Goal: Task Accomplishment & Management: Complete application form

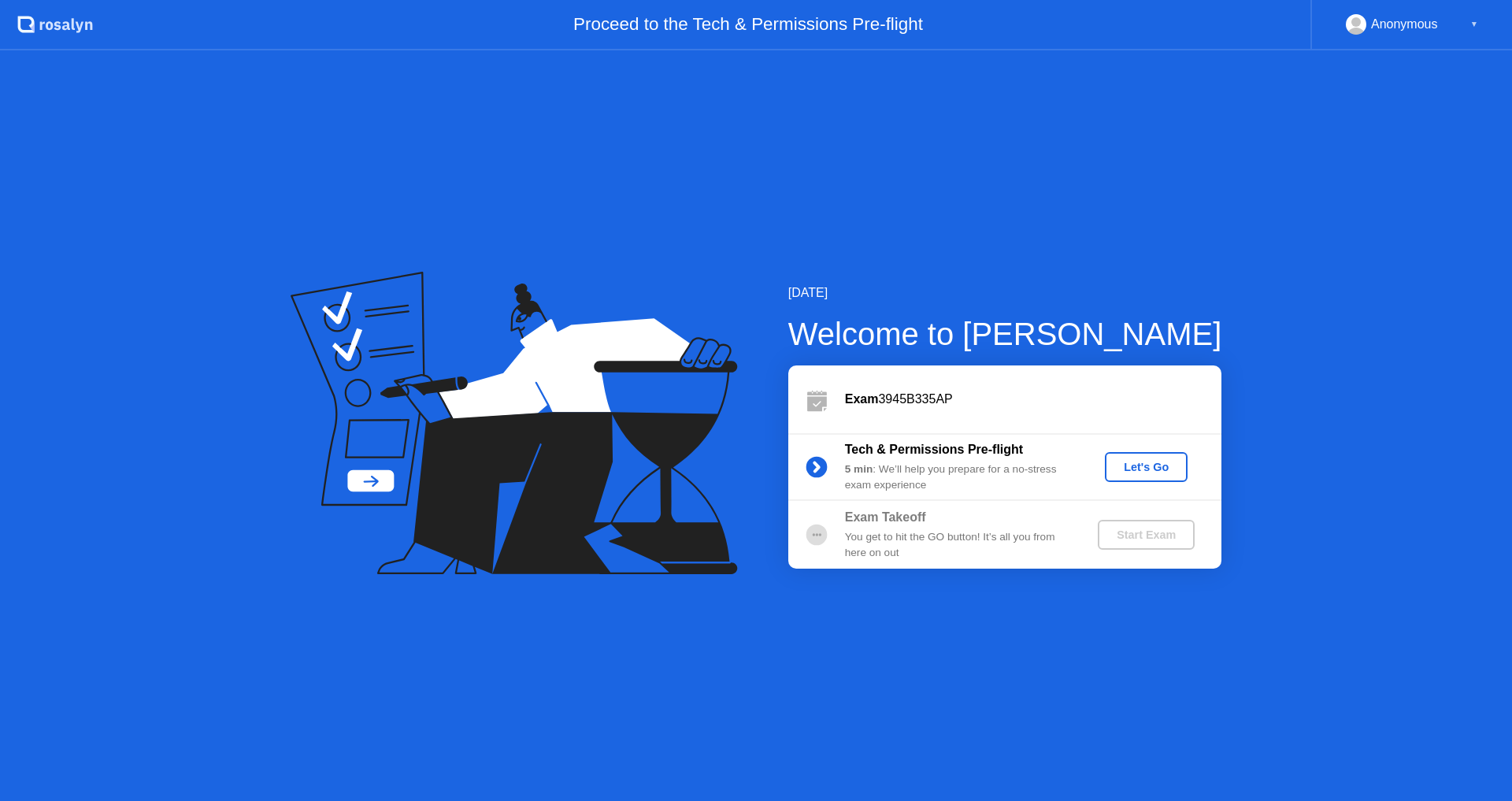
click at [1158, 468] on div "Let's Go" at bounding box center [1146, 467] width 70 height 13
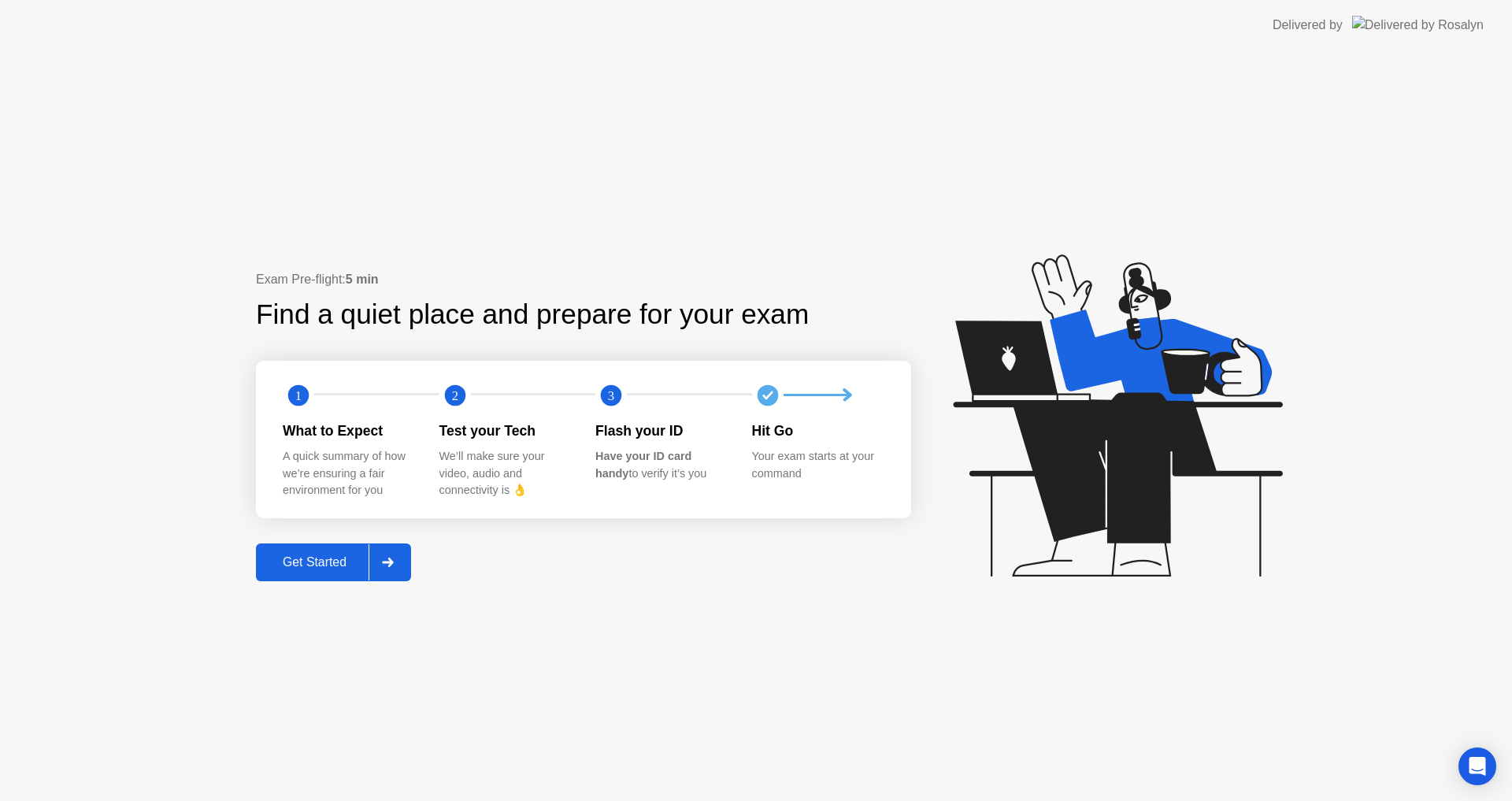
click at [316, 563] on div "Get Started" at bounding box center [315, 562] width 108 height 15
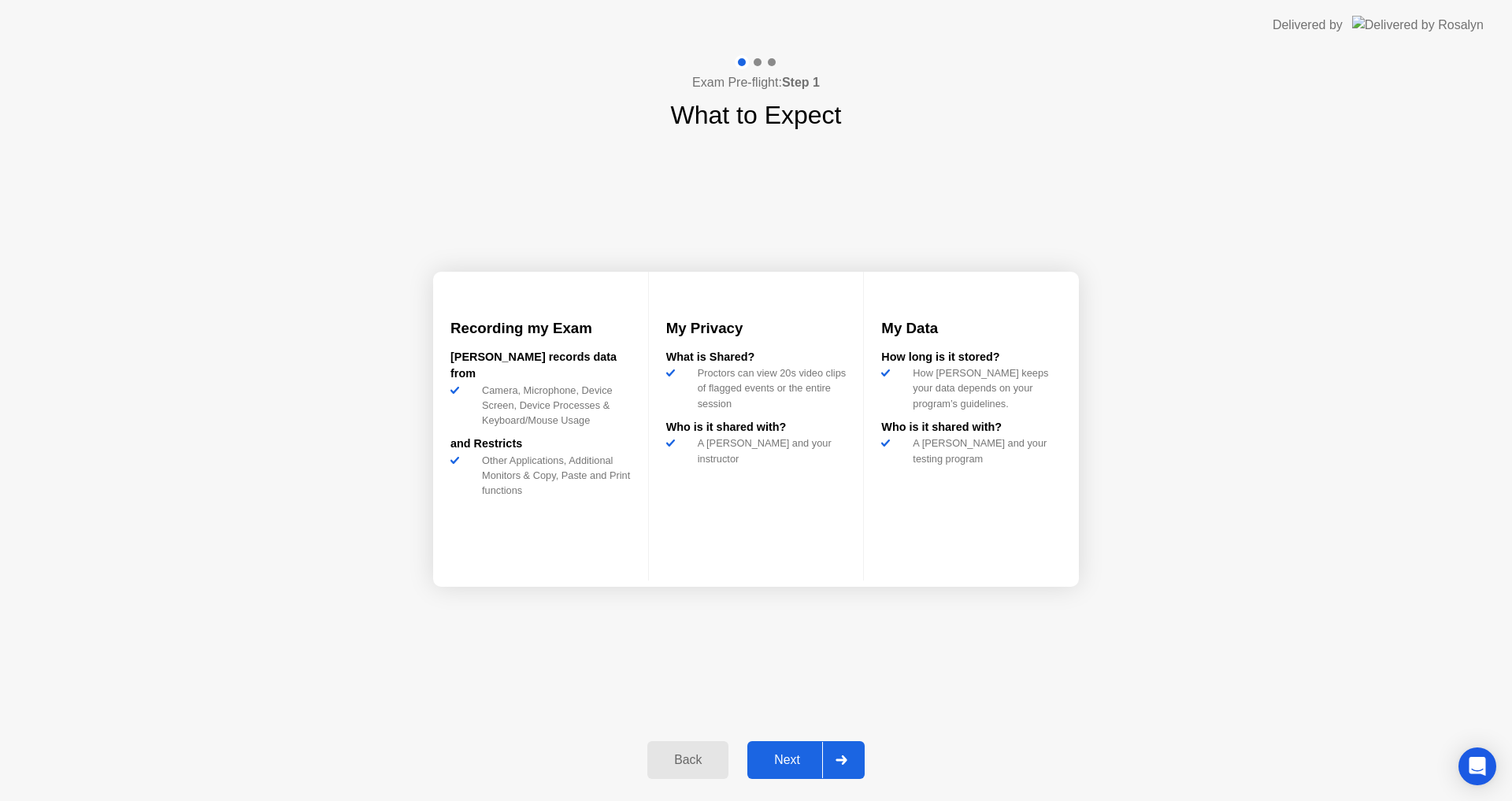
click at [786, 754] on div "Next" at bounding box center [787, 760] width 70 height 15
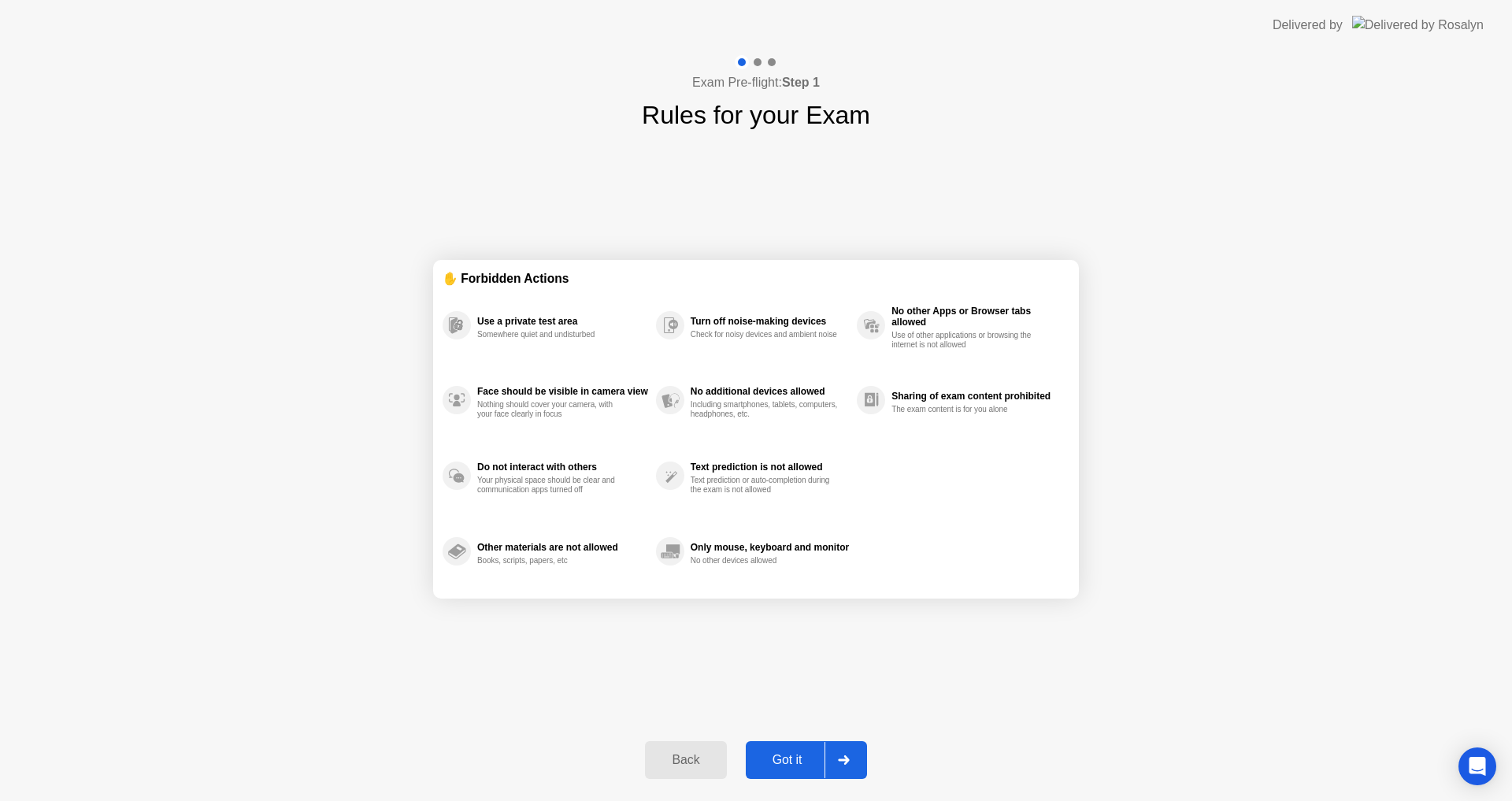
click at [797, 763] on div "Got it" at bounding box center [787, 760] width 74 height 15
select select "**********"
select select "*******"
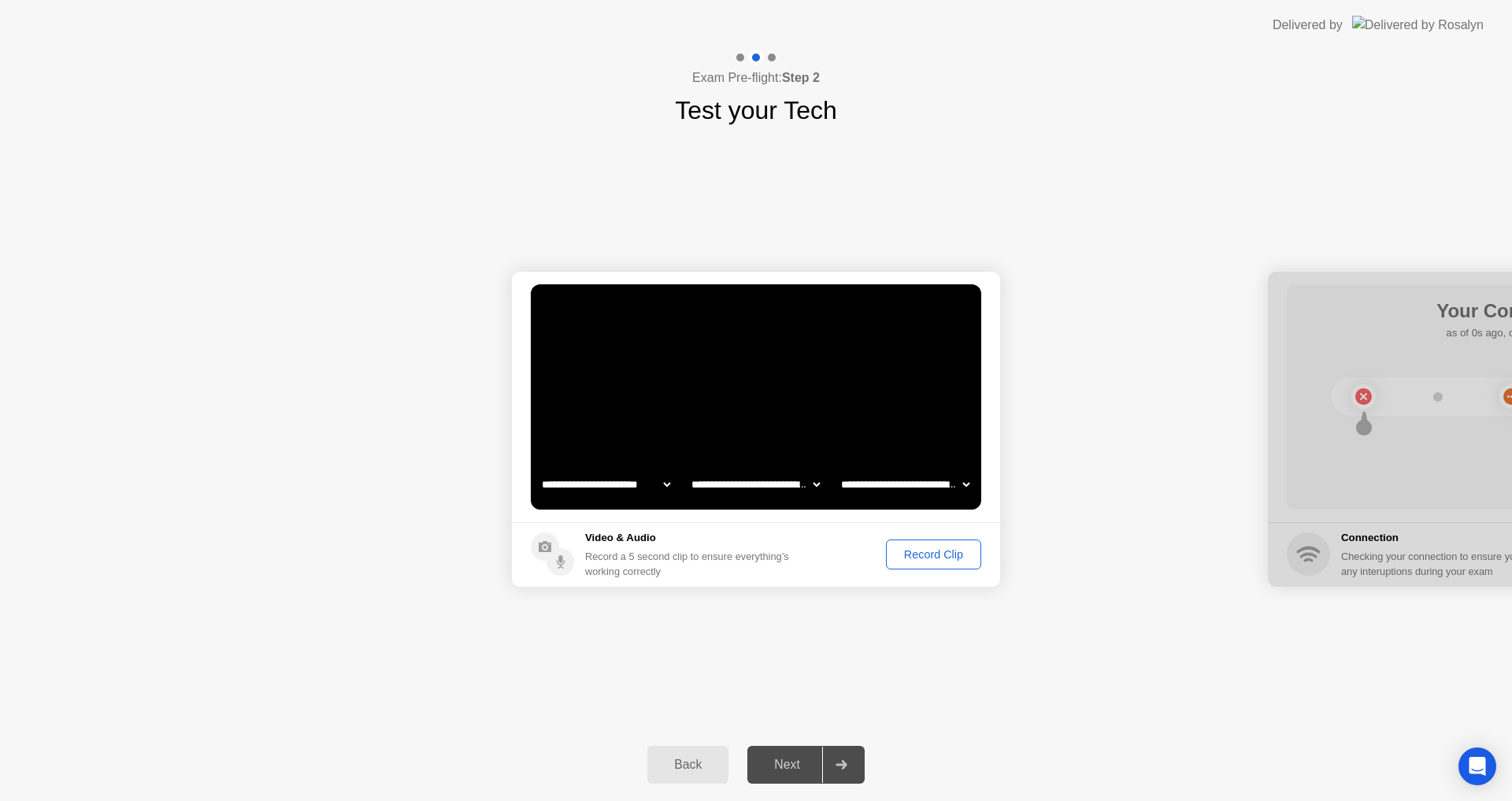
click at [919, 555] on div "Record Clip" at bounding box center [933, 554] width 85 height 13
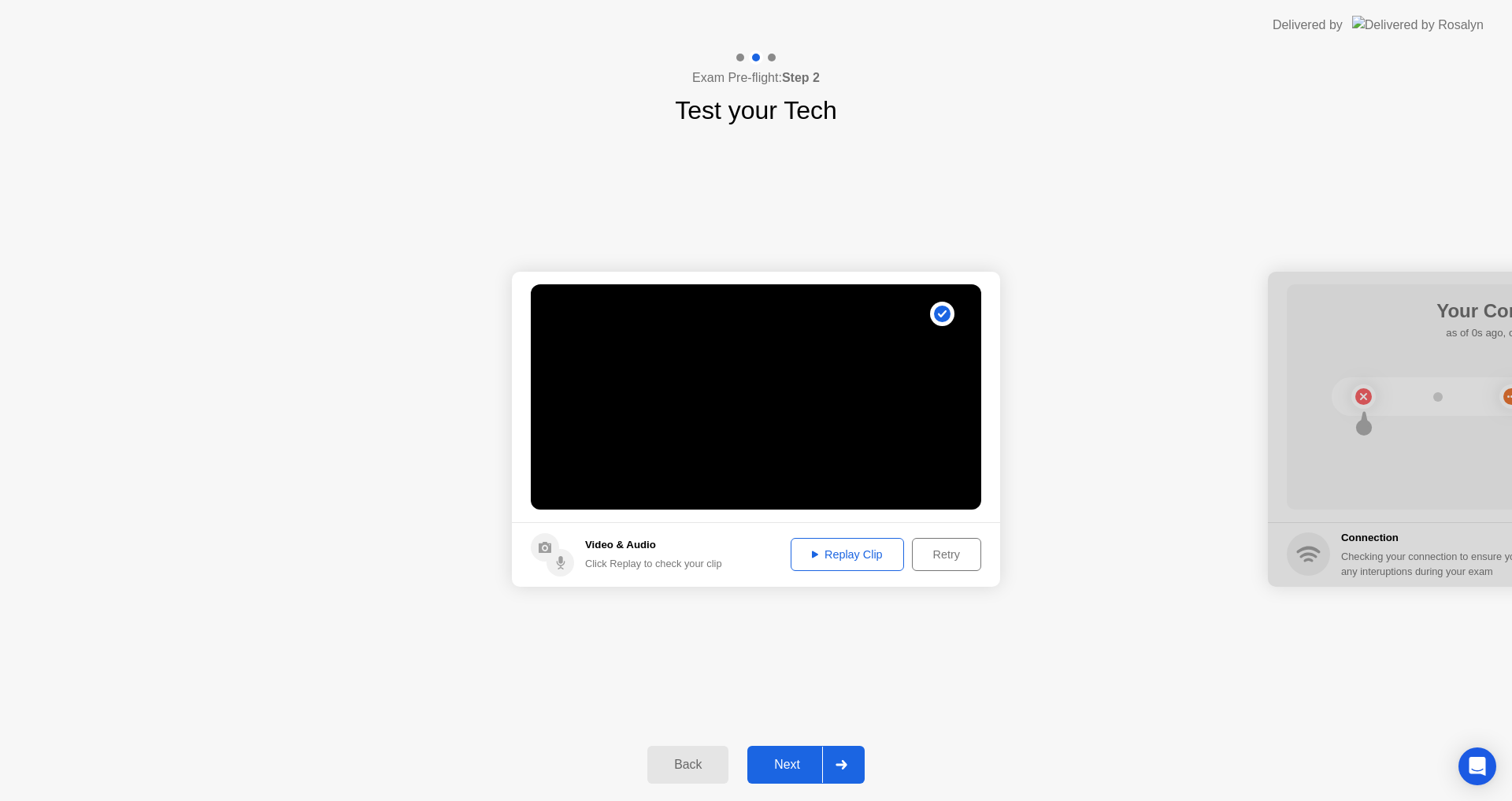
click at [809, 752] on button "Next" at bounding box center [806, 765] width 117 height 38
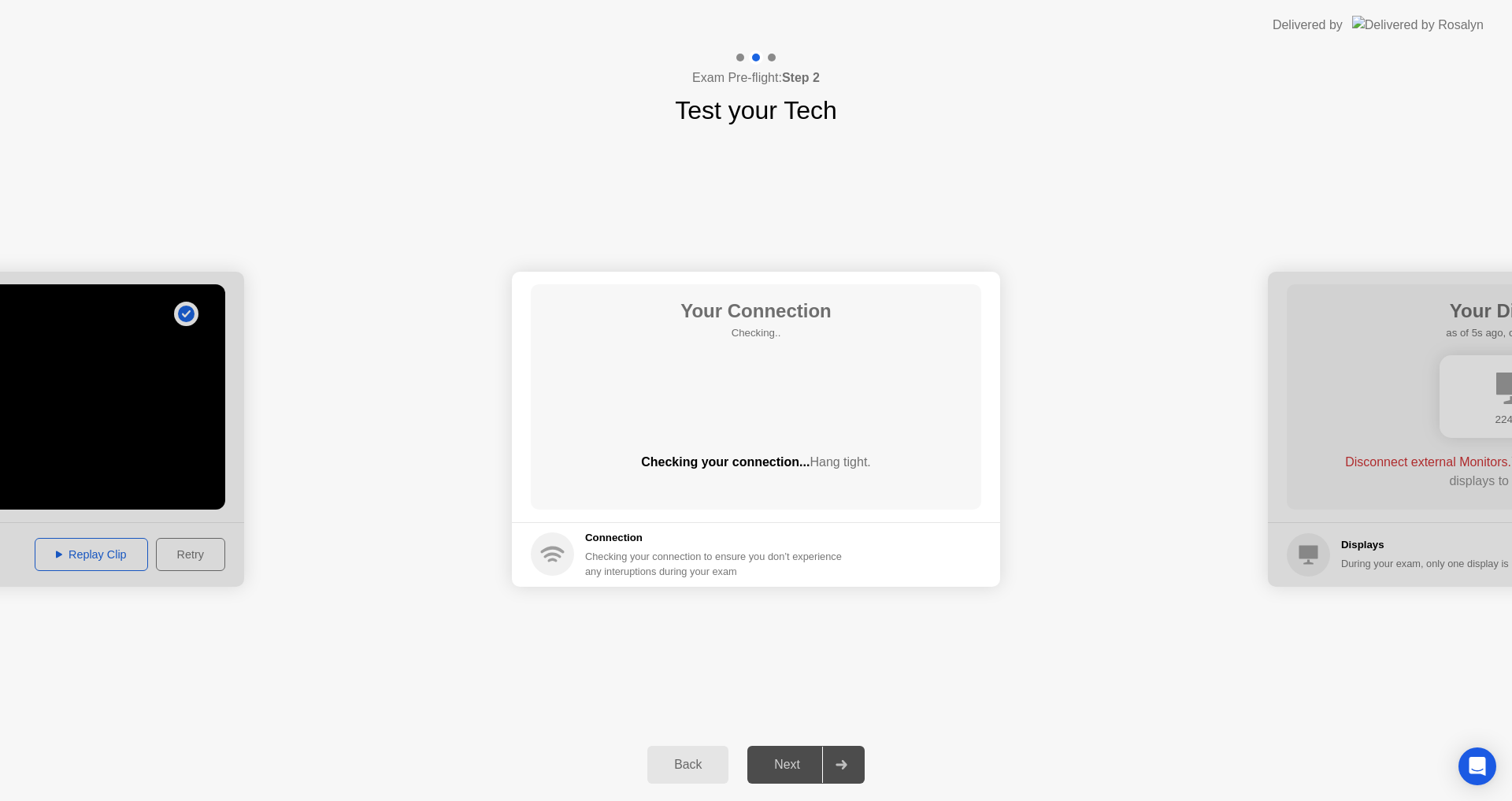
click at [798, 772] on div "Next" at bounding box center [787, 765] width 70 height 15
click at [783, 765] on div "Next" at bounding box center [787, 765] width 70 height 15
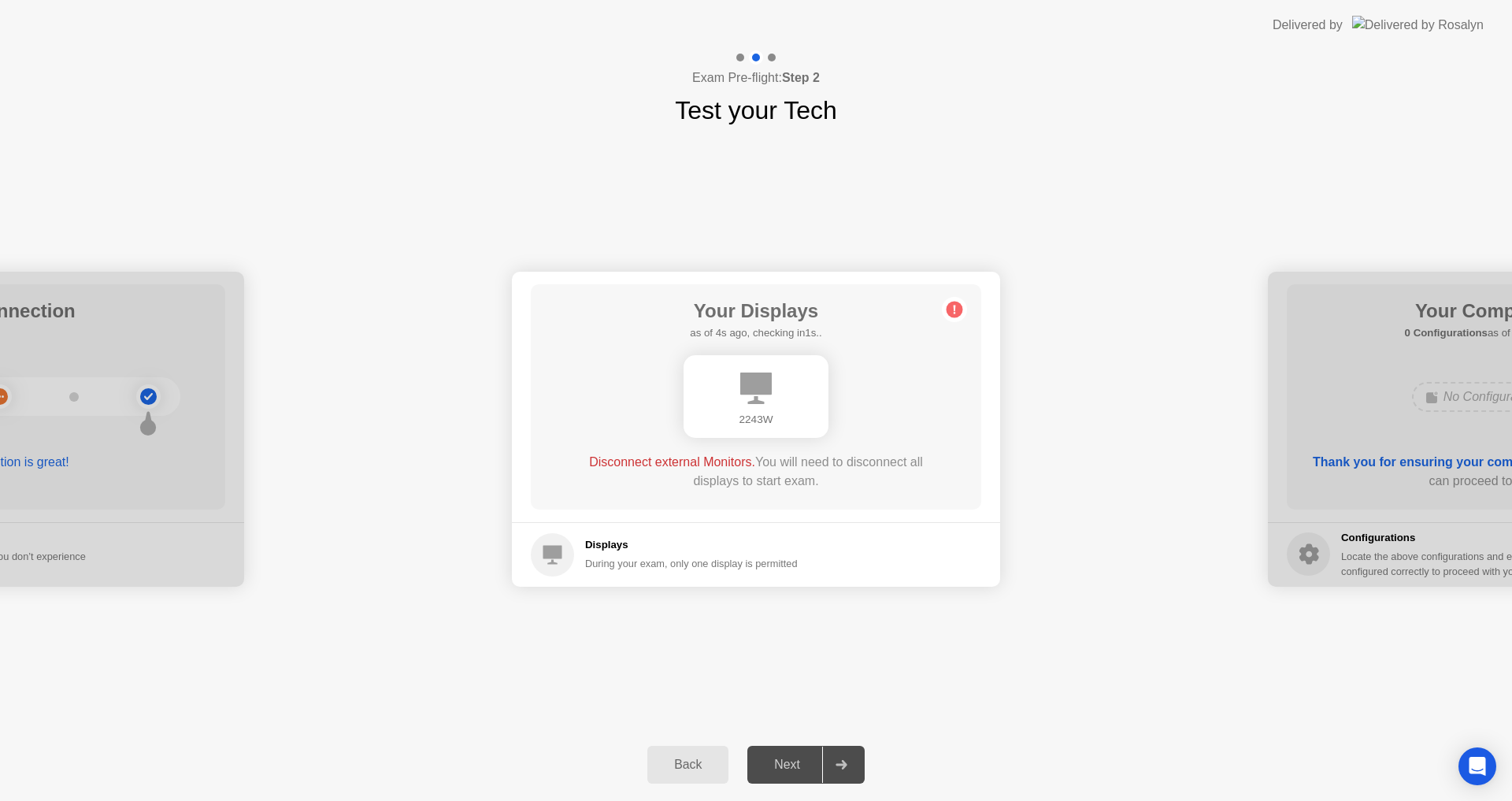
click at [786, 767] on div "Next" at bounding box center [787, 765] width 70 height 15
click at [682, 560] on div "During your exam, only one display is permitted" at bounding box center [691, 564] width 213 height 15
click at [680, 545] on h5 "Displays" at bounding box center [691, 545] width 213 height 15
drag, startPoint x: 772, startPoint y: 768, endPoint x: 798, endPoint y: 763, distance: 26.5
click at [774, 768] on div "Next" at bounding box center [787, 765] width 70 height 15
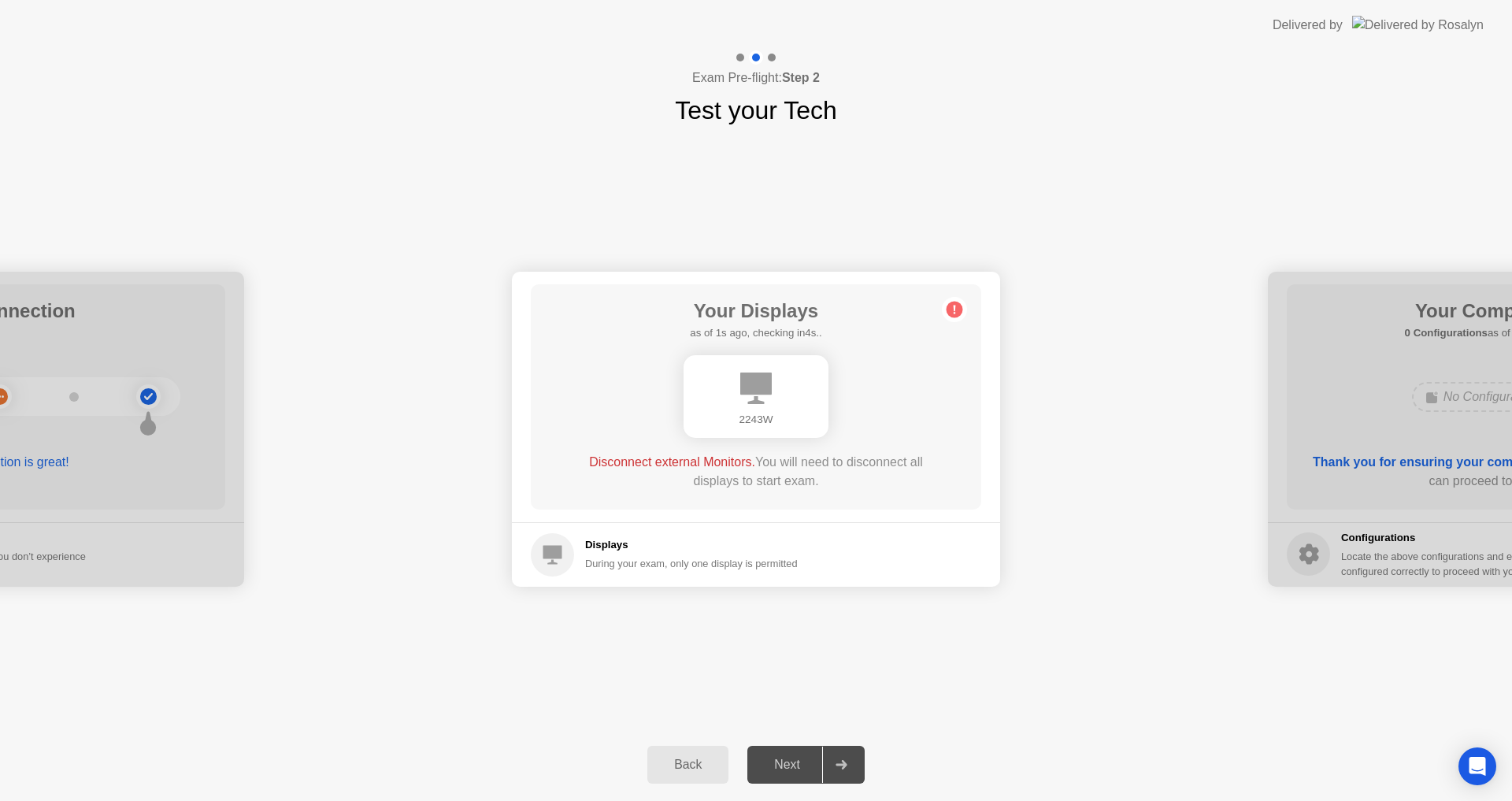
click at [833, 761] on div at bounding box center [841, 765] width 38 height 36
click at [835, 761] on div at bounding box center [841, 765] width 38 height 36
click at [773, 408] on div "2243W" at bounding box center [756, 397] width 145 height 83
click at [770, 416] on div "2243W" at bounding box center [756, 420] width 120 height 15
click at [759, 421] on div "2243W" at bounding box center [756, 420] width 120 height 15
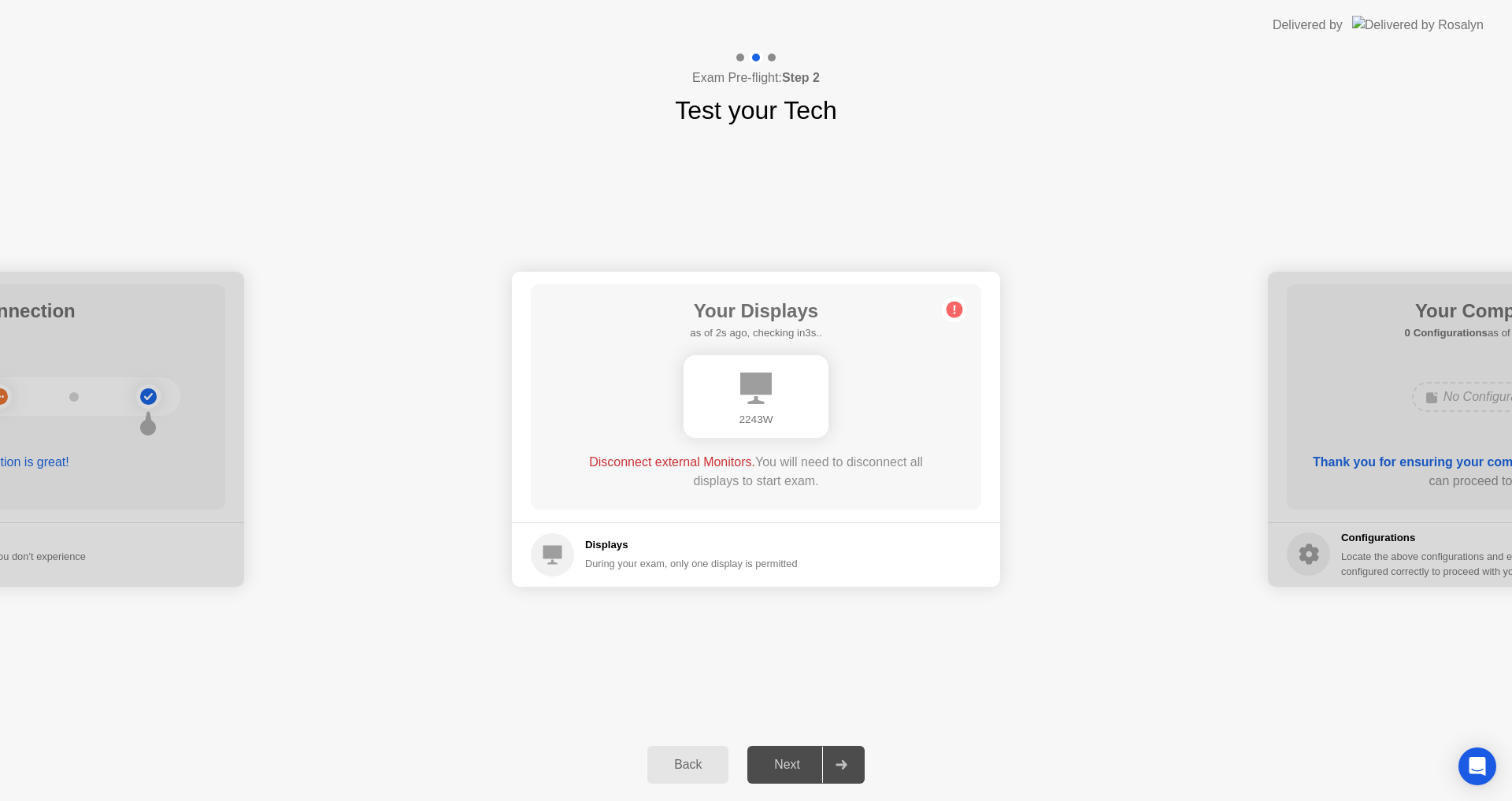
click at [668, 556] on div "Displays During your exam, only one display is permitted" at bounding box center [691, 555] width 213 height 34
click at [962, 315] on icon at bounding box center [954, 309] width 25 height 25
click at [939, 321] on div "Your Displays as of 0s ago, checking in5s.. 2243W Disconnect external Monitors.…" at bounding box center [756, 398] width 450 height 226
click at [745, 375] on icon at bounding box center [756, 388] width 32 height 32
click at [740, 381] on icon at bounding box center [756, 388] width 32 height 32
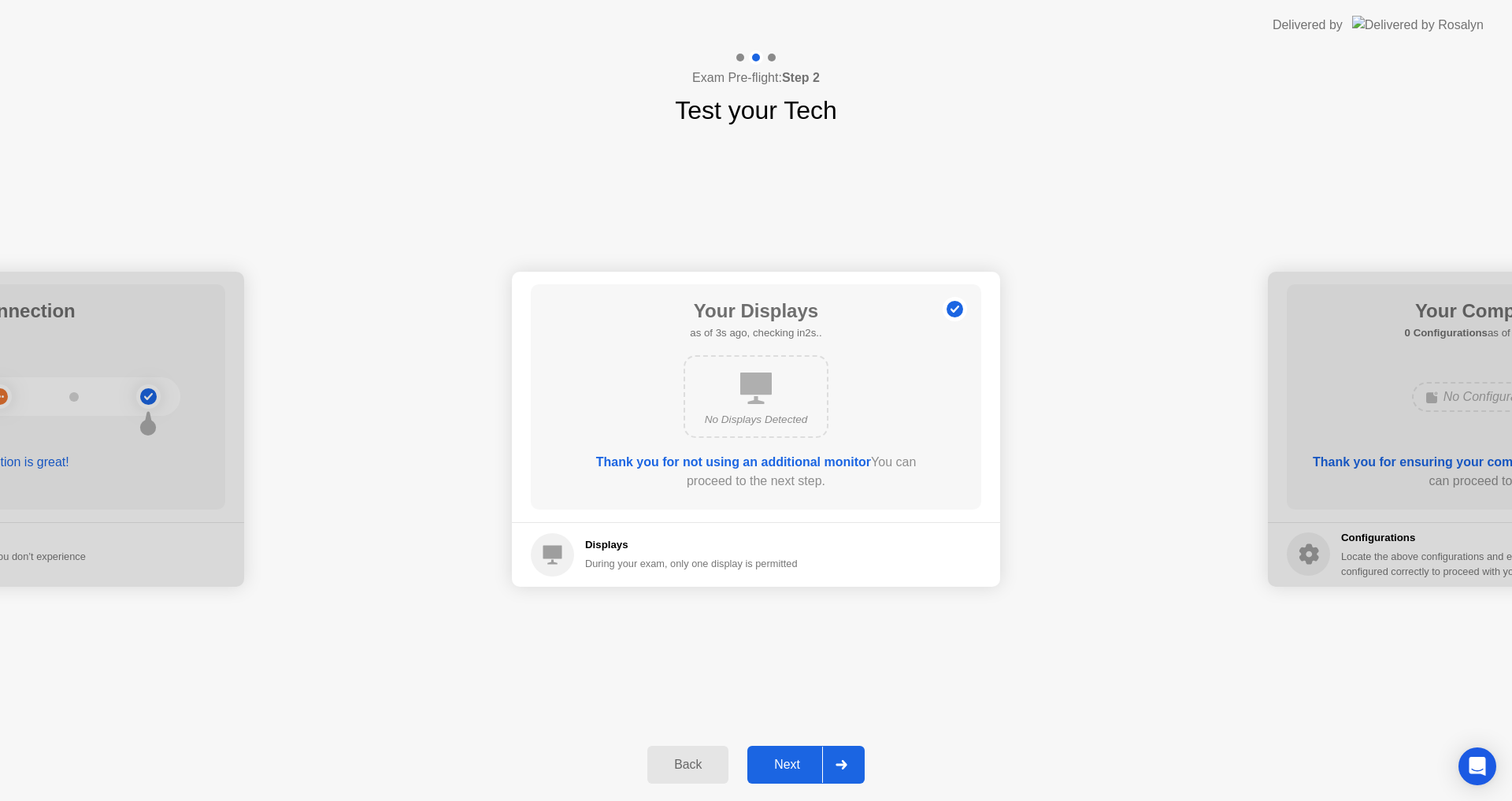
click at [792, 769] on div "Next" at bounding box center [787, 765] width 70 height 15
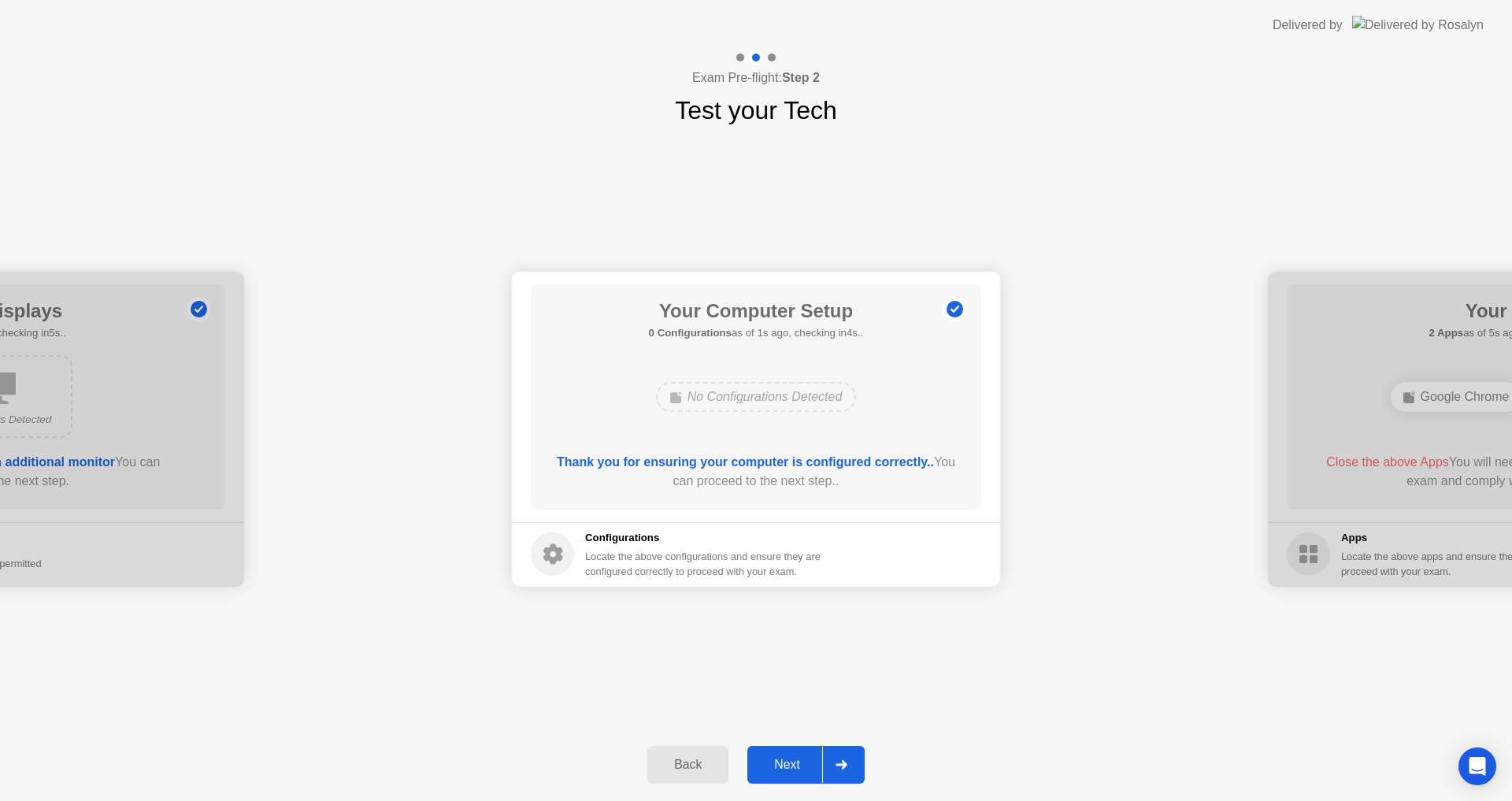
click at [797, 759] on div "Next" at bounding box center [787, 765] width 70 height 15
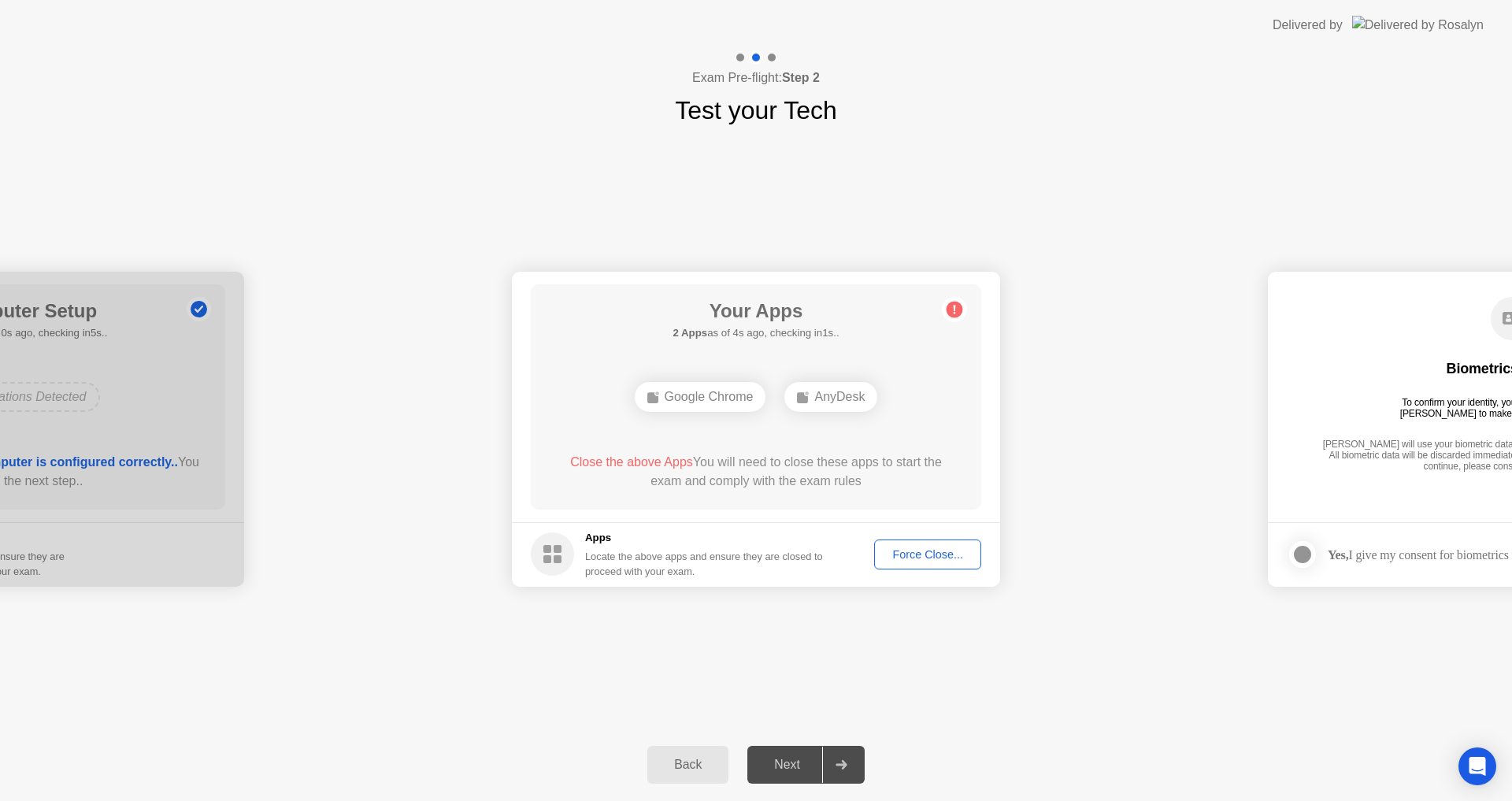
click at [922, 553] on div "Force Close..." at bounding box center [927, 554] width 96 height 13
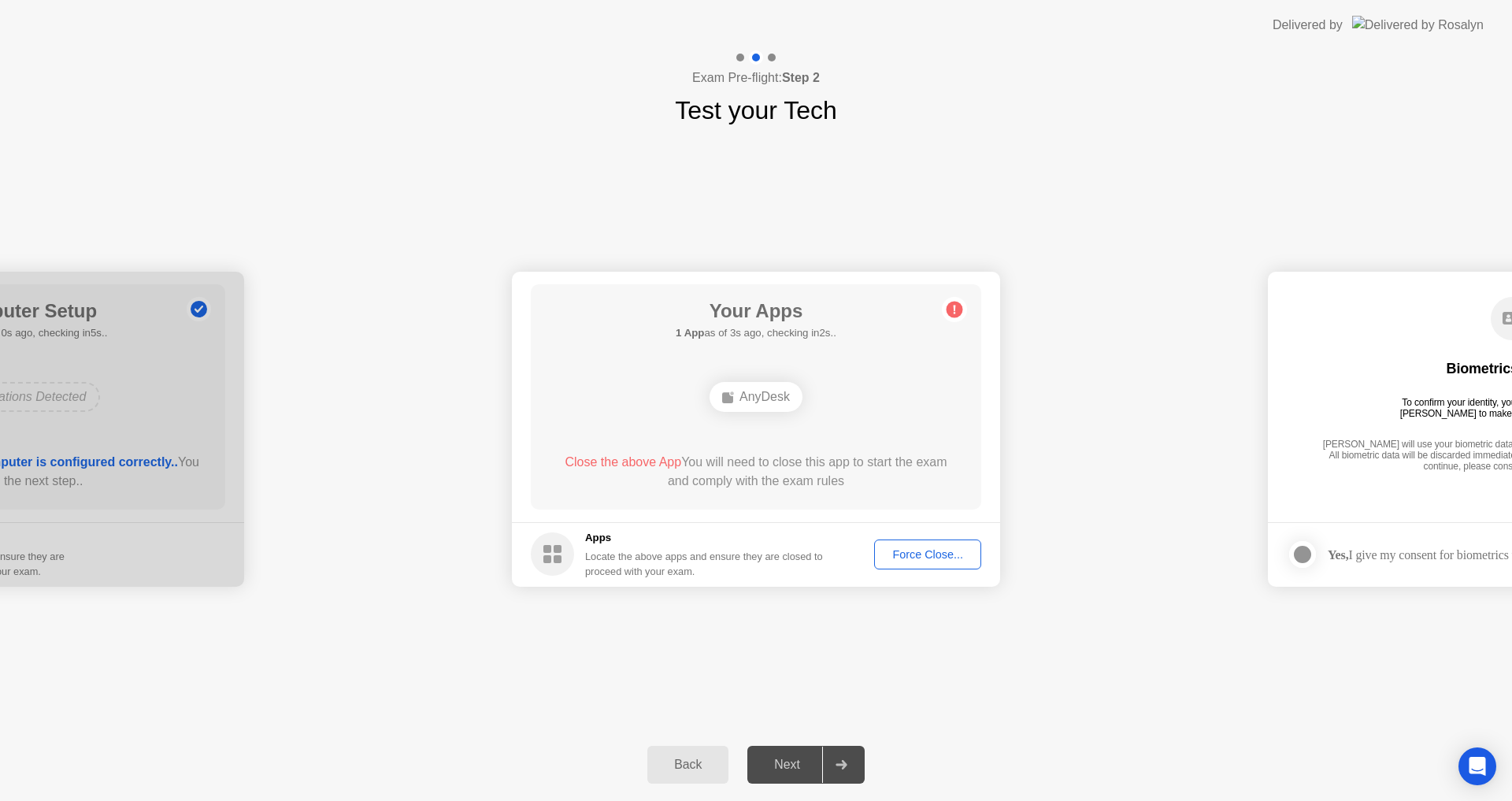
click at [759, 391] on div "AnyDesk" at bounding box center [756, 397] width 93 height 30
click at [905, 551] on div "Force Close..." at bounding box center [927, 554] width 96 height 13
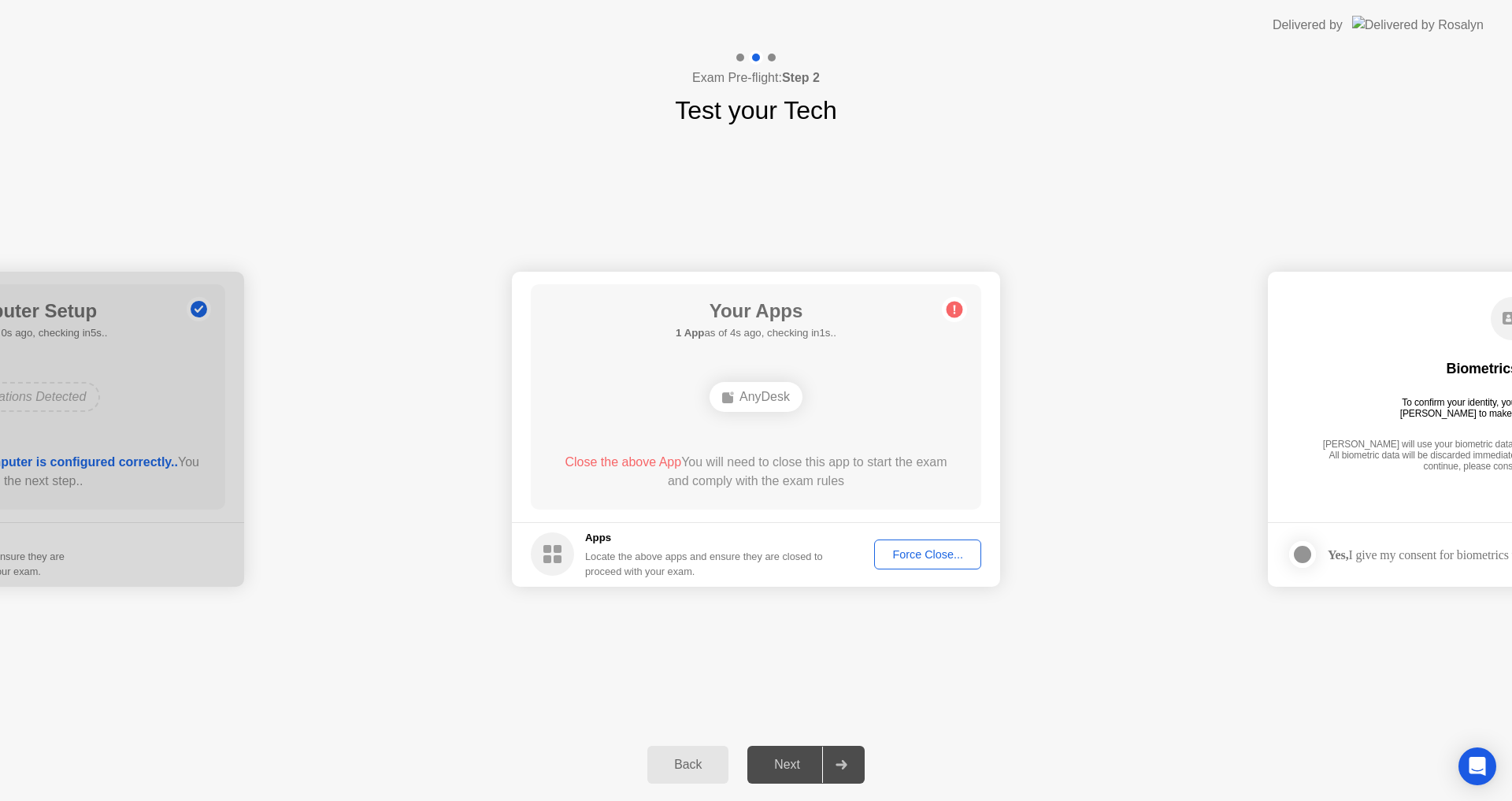
click at [923, 553] on div "Force Close..." at bounding box center [927, 554] width 96 height 13
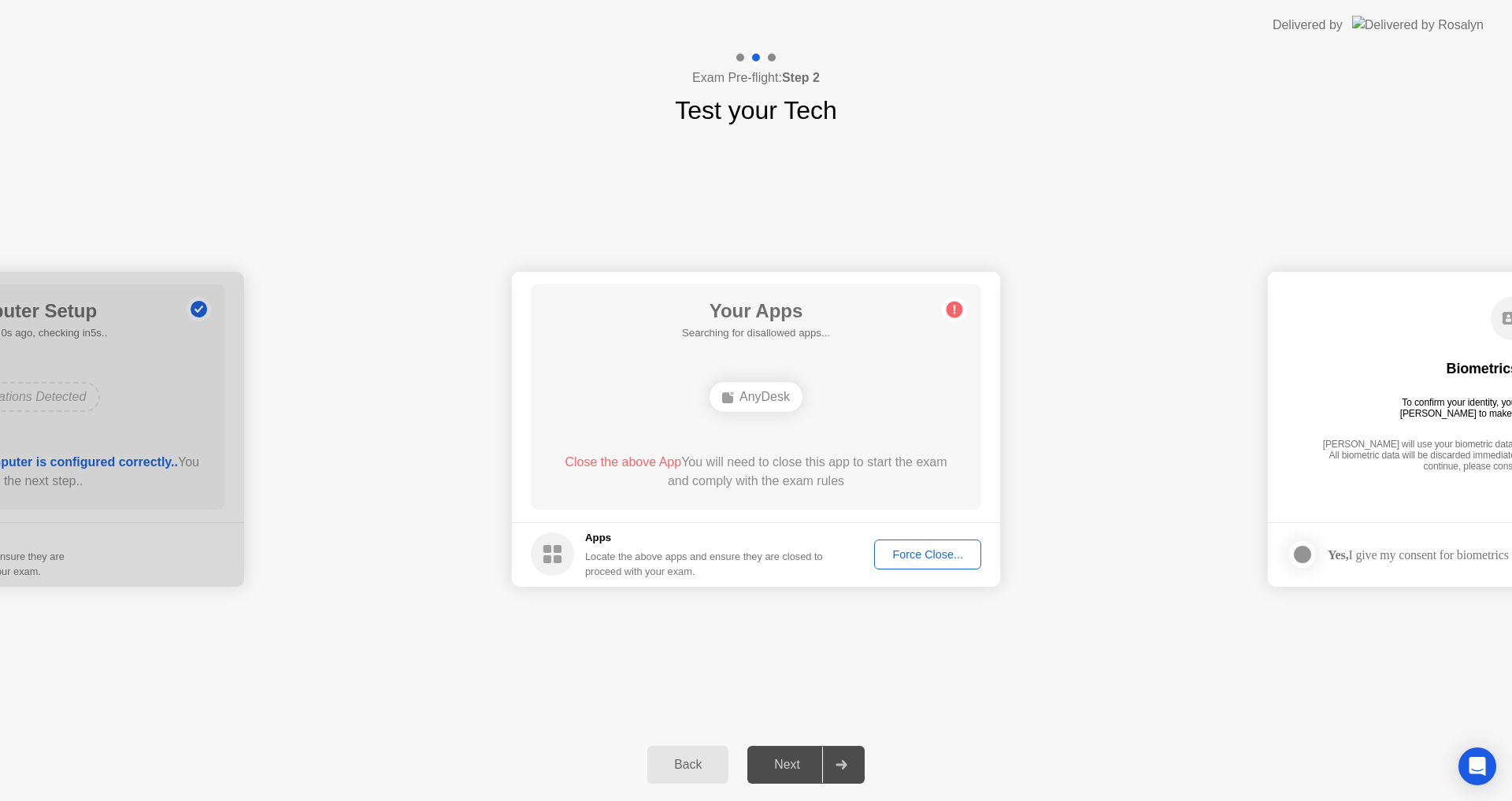
click at [726, 396] on rect at bounding box center [727, 398] width 11 height 11
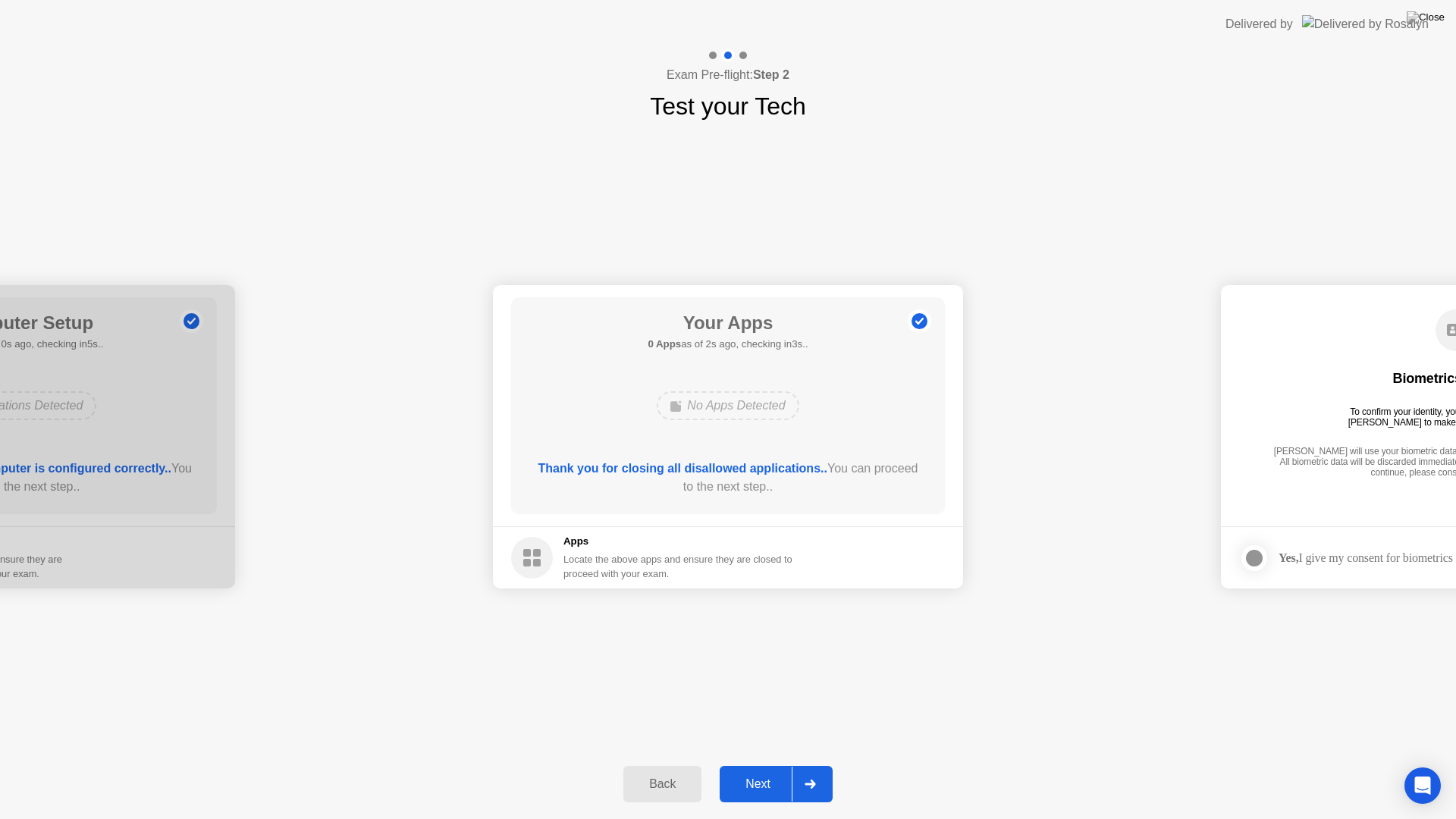
click at [752, 770] on button "Next" at bounding box center [776, 784] width 113 height 36
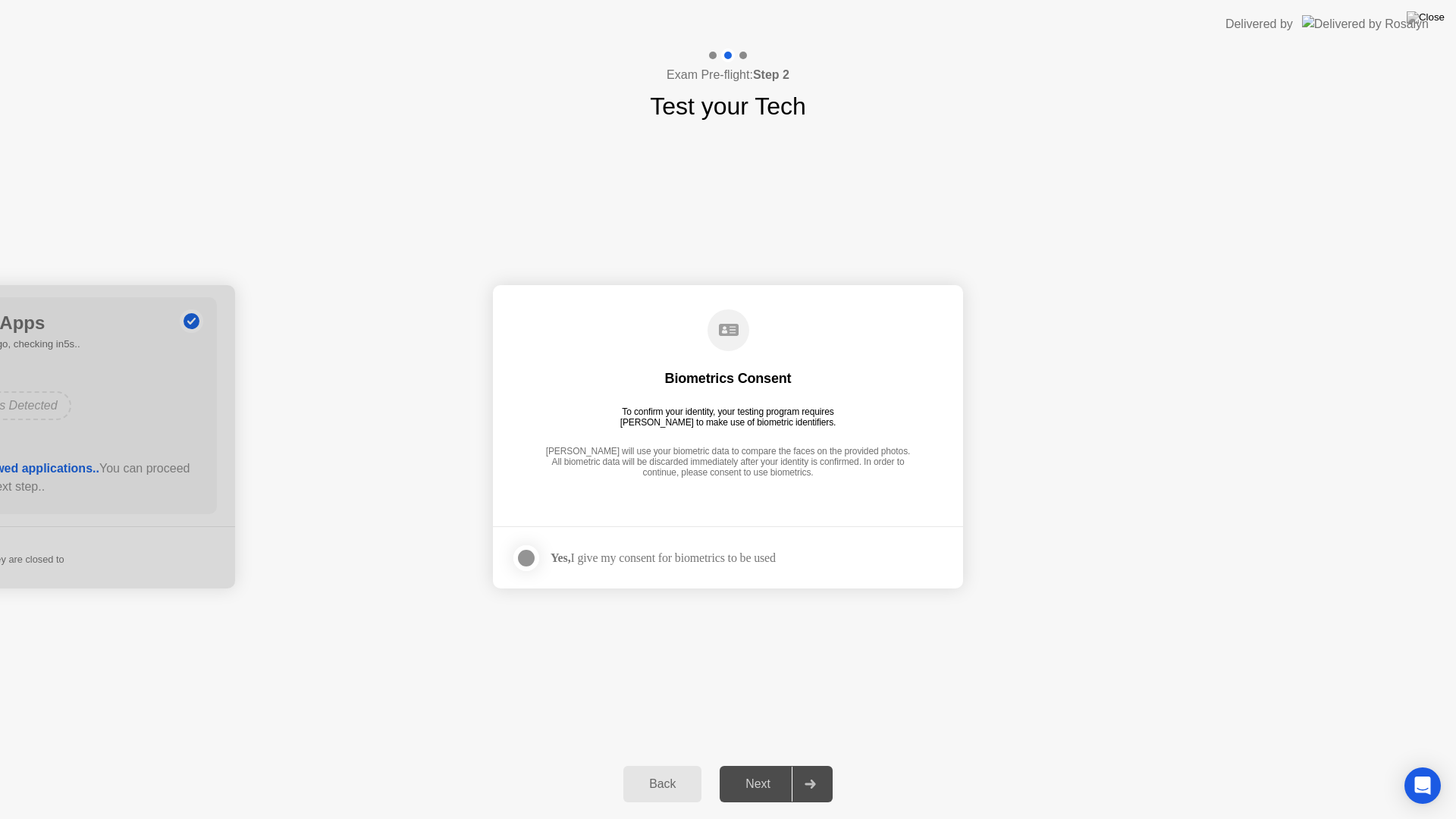
click at [619, 551] on div "Yes, I give my consent for biometrics to be used" at bounding box center [663, 558] width 226 height 15
click at [529, 559] on div at bounding box center [527, 558] width 18 height 18
click at [765, 770] on button "Next" at bounding box center [776, 784] width 113 height 36
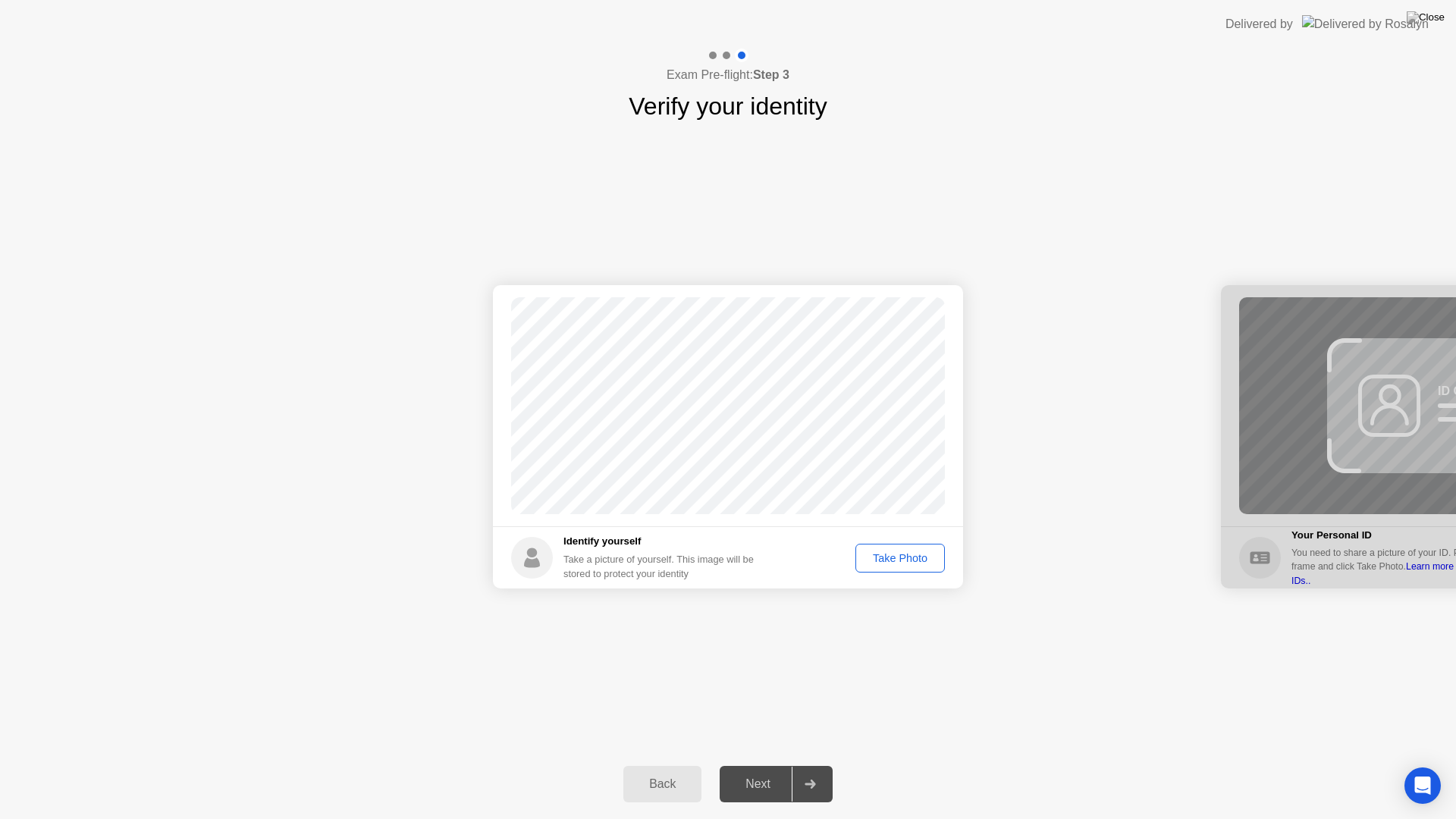
click at [894, 554] on div "Take Photo" at bounding box center [900, 558] width 79 height 12
click at [744, 770] on div "Next" at bounding box center [758, 784] width 67 height 14
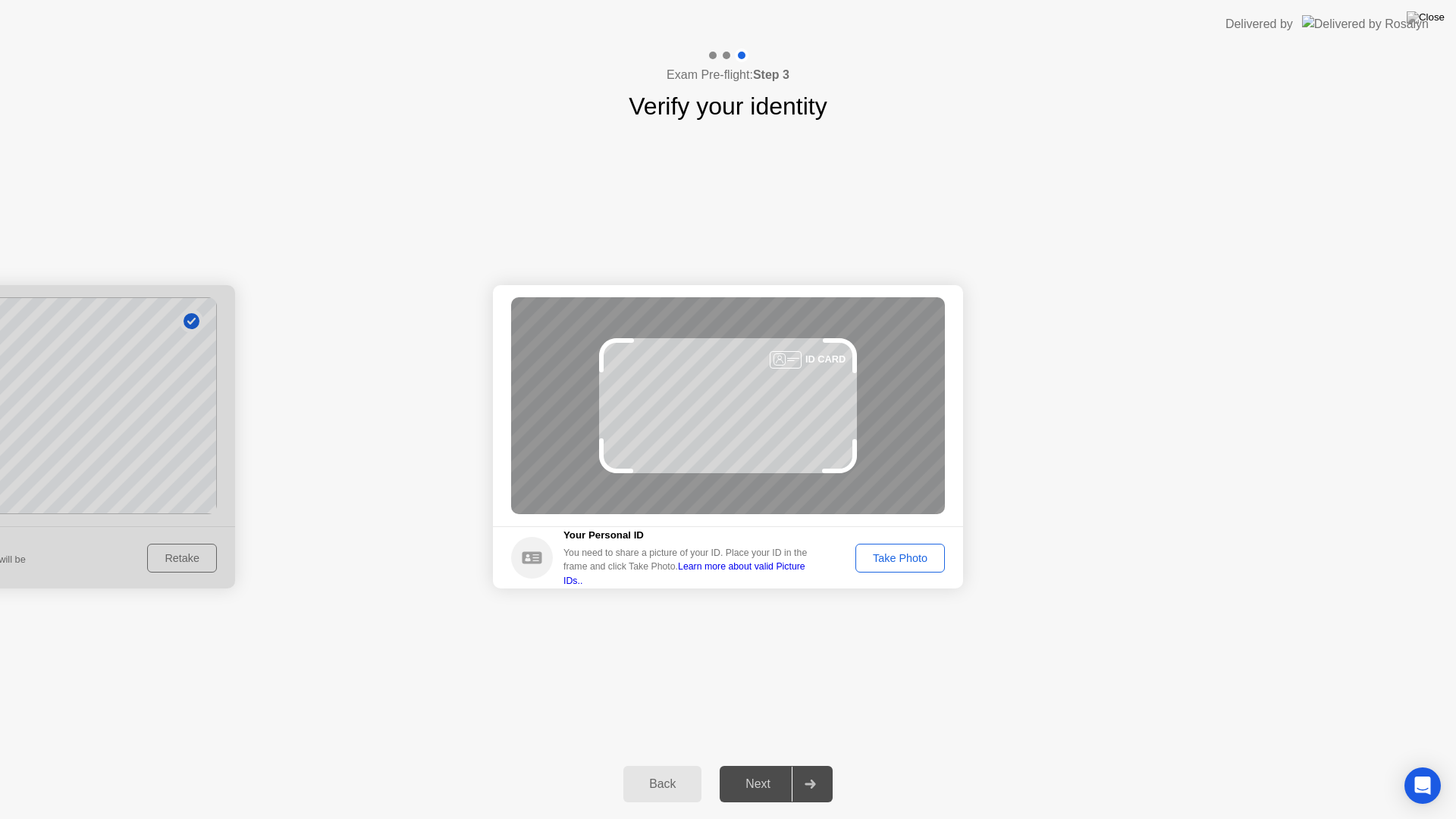
click at [900, 561] on div "Take Photo" at bounding box center [900, 558] width 79 height 12
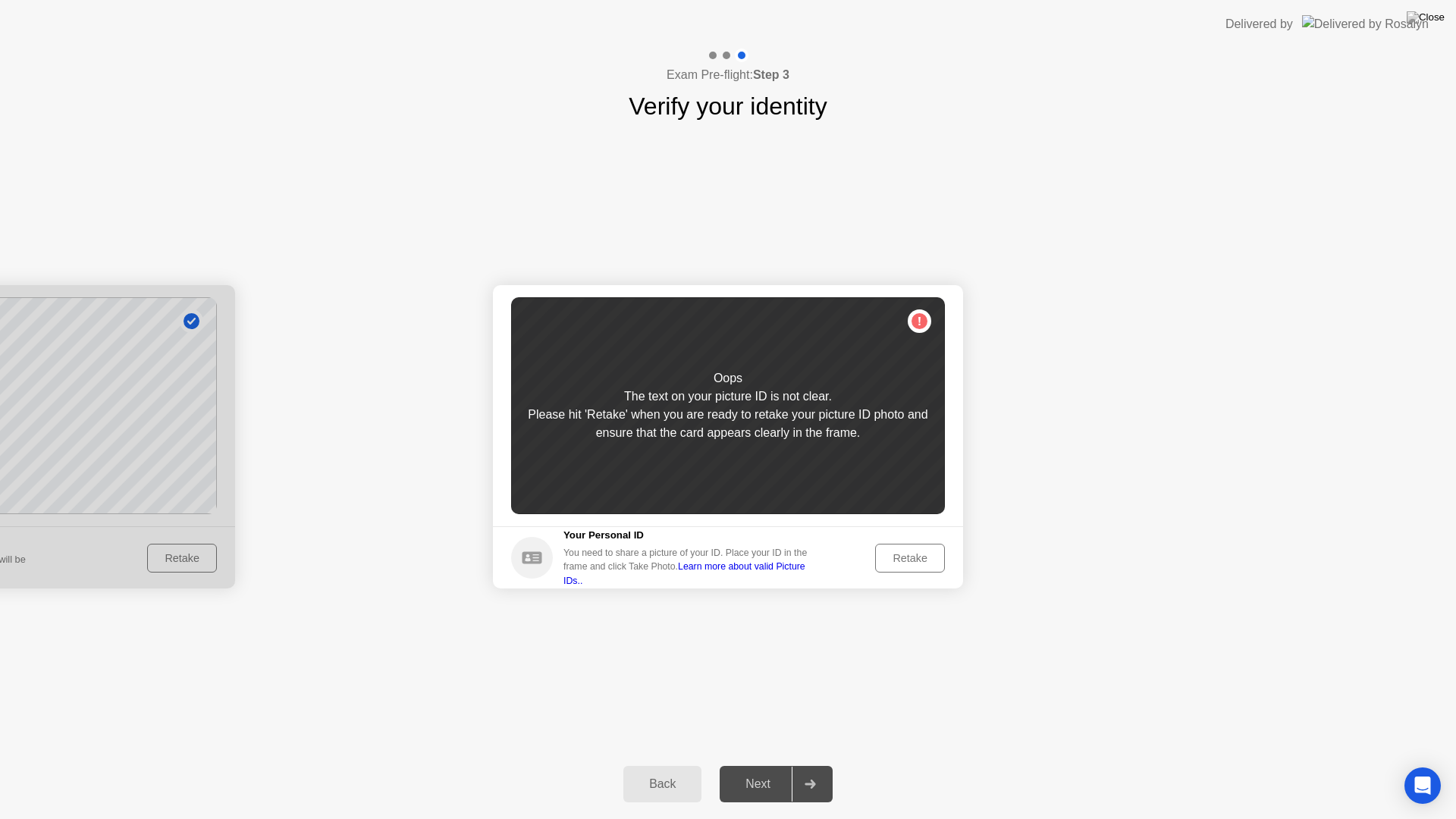
click at [914, 558] on div "Retake" at bounding box center [910, 558] width 59 height 12
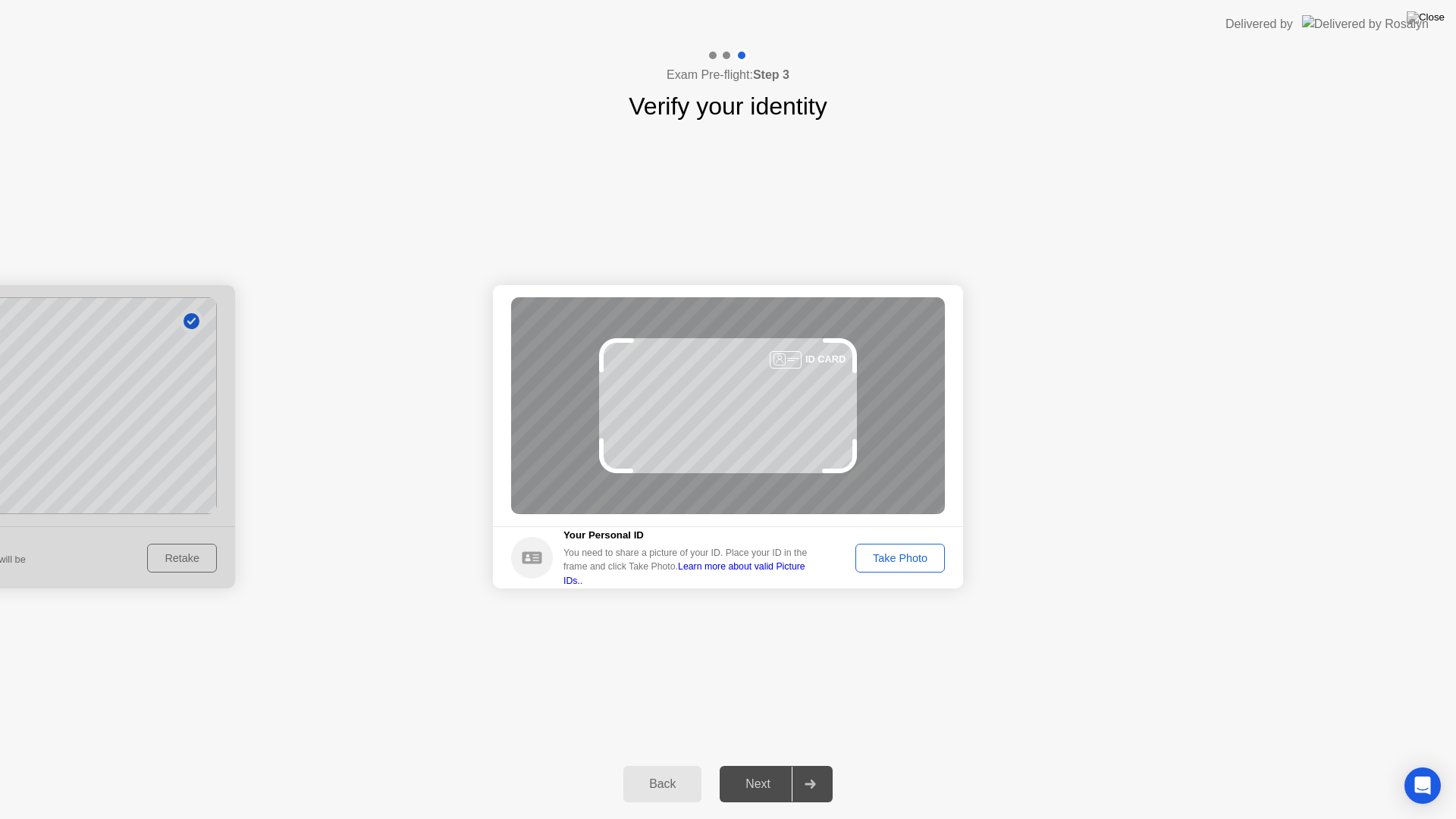
click at [915, 562] on div "Take Photo" at bounding box center [900, 558] width 79 height 12
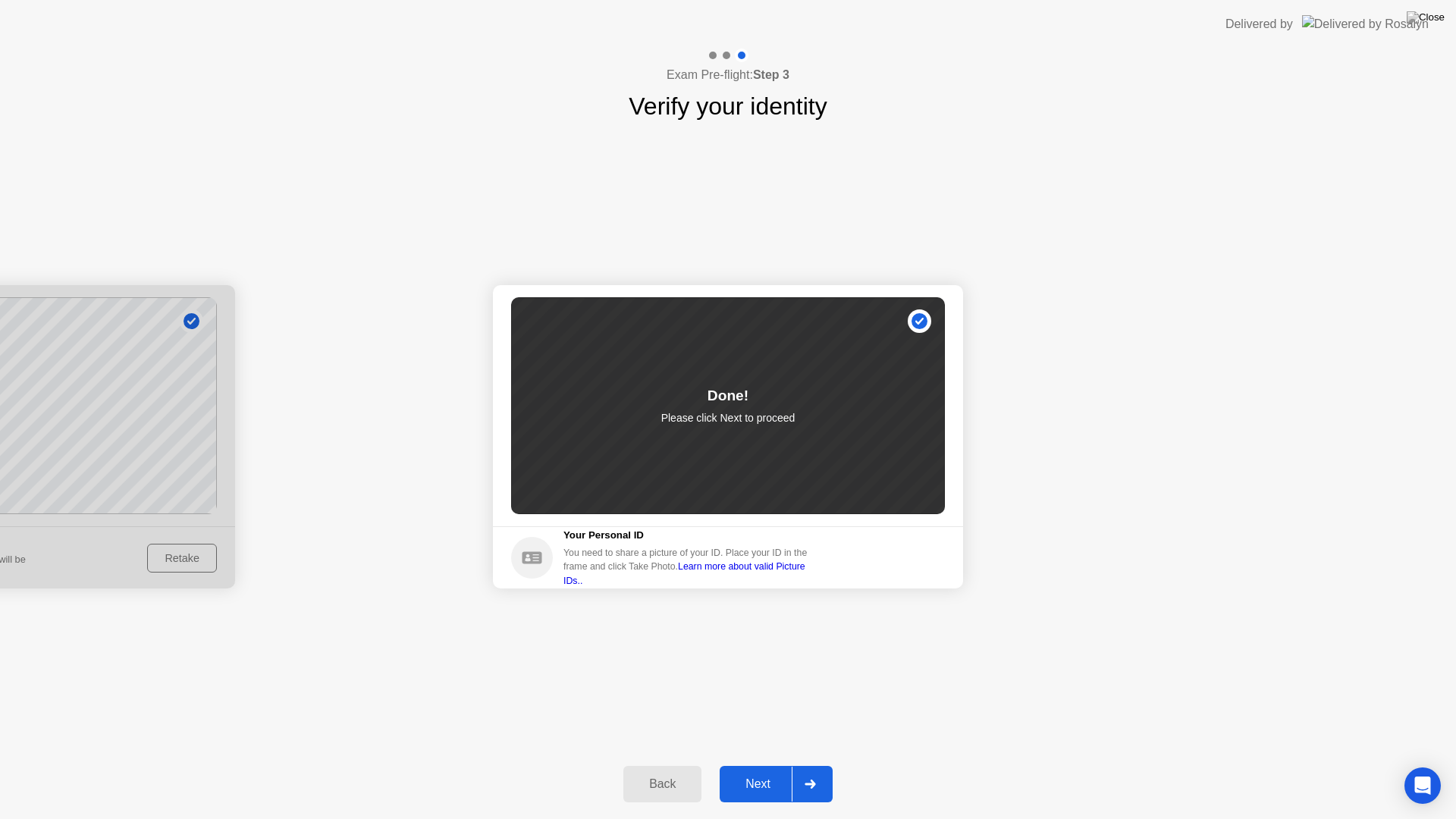
click at [755, 770] on div "Next" at bounding box center [758, 784] width 67 height 14
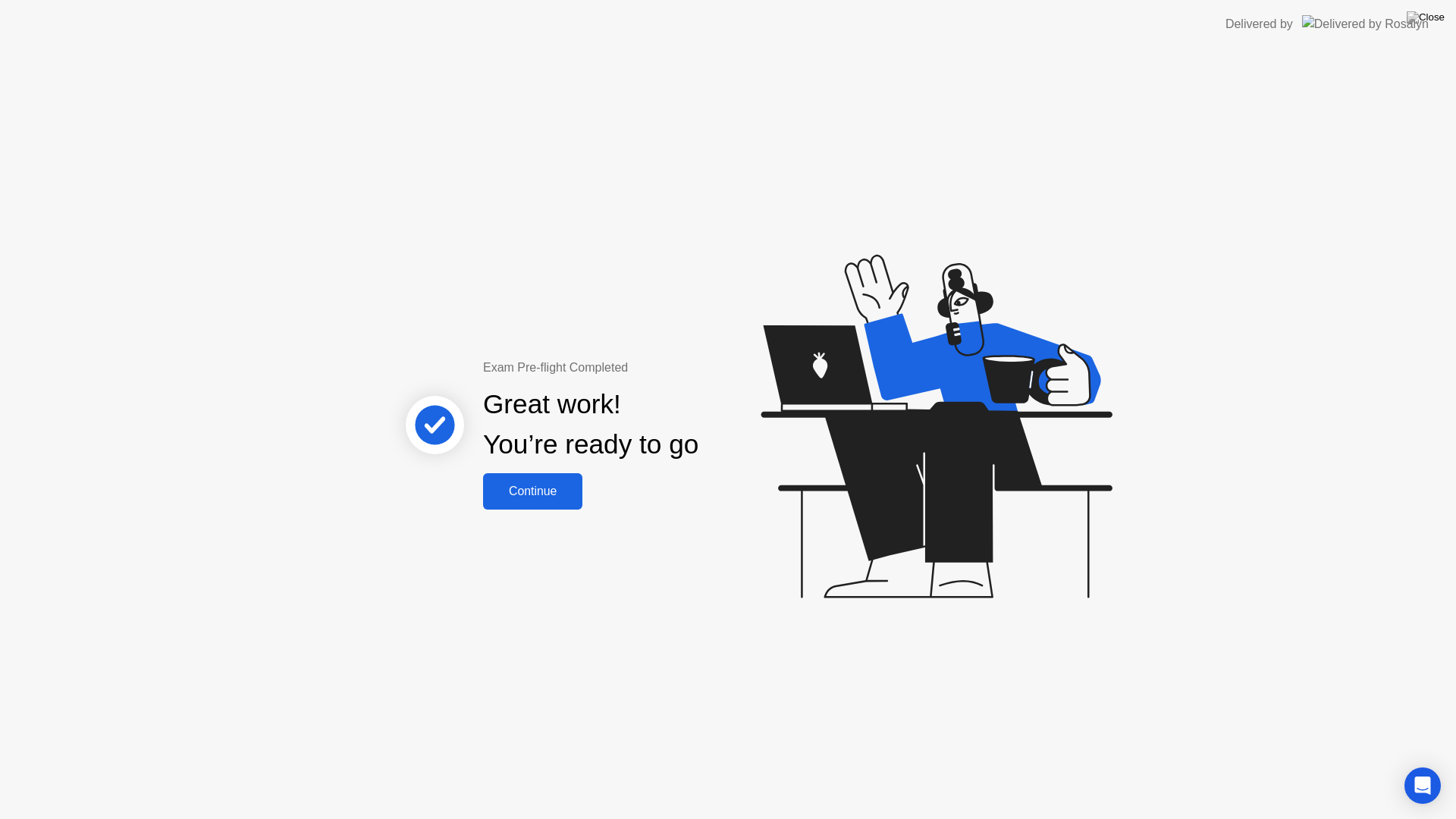
click at [546, 491] on div "Continue" at bounding box center [533, 491] width 91 height 14
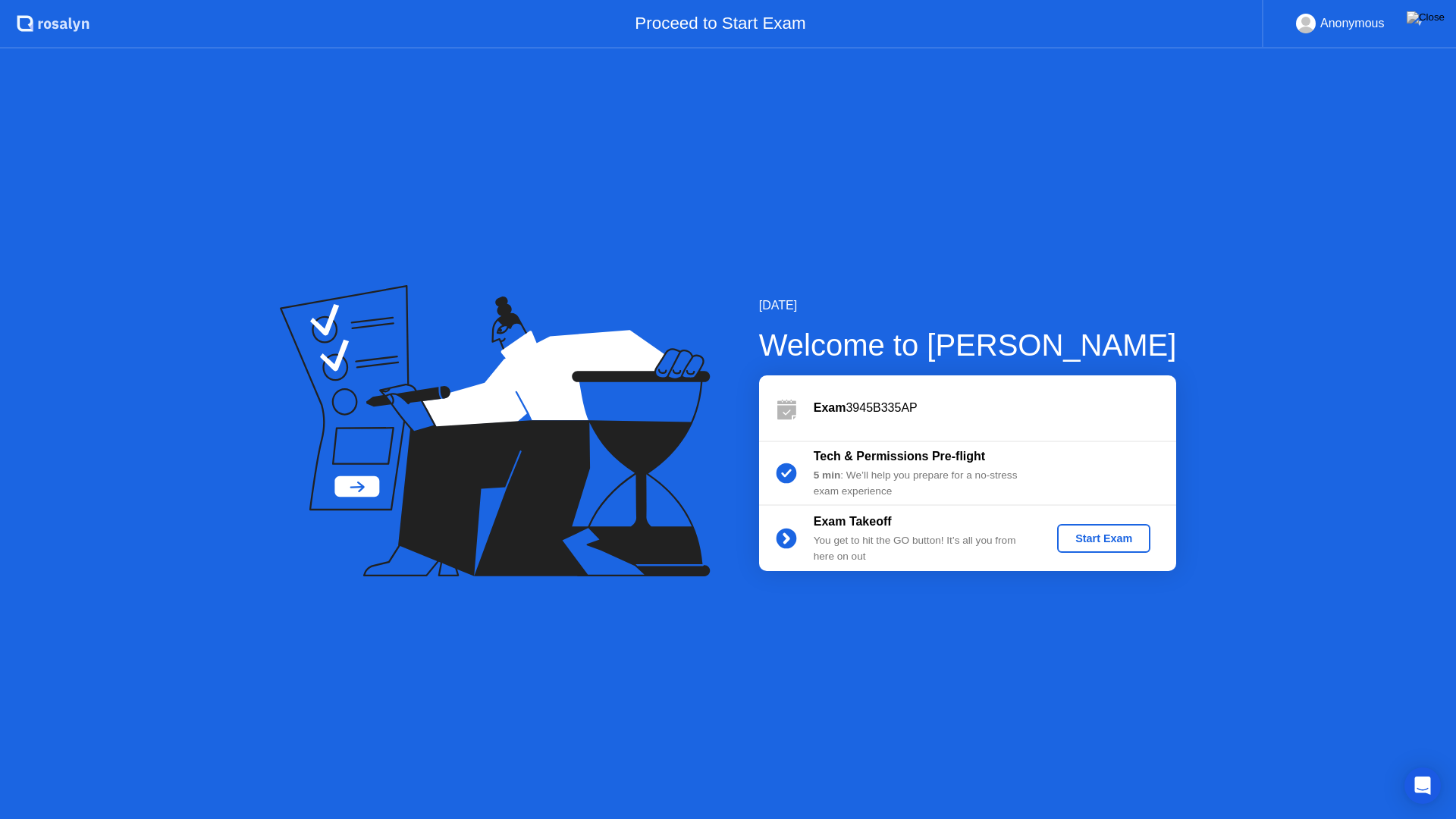
click at [1100, 537] on div "Start Exam" at bounding box center [1104, 538] width 81 height 12
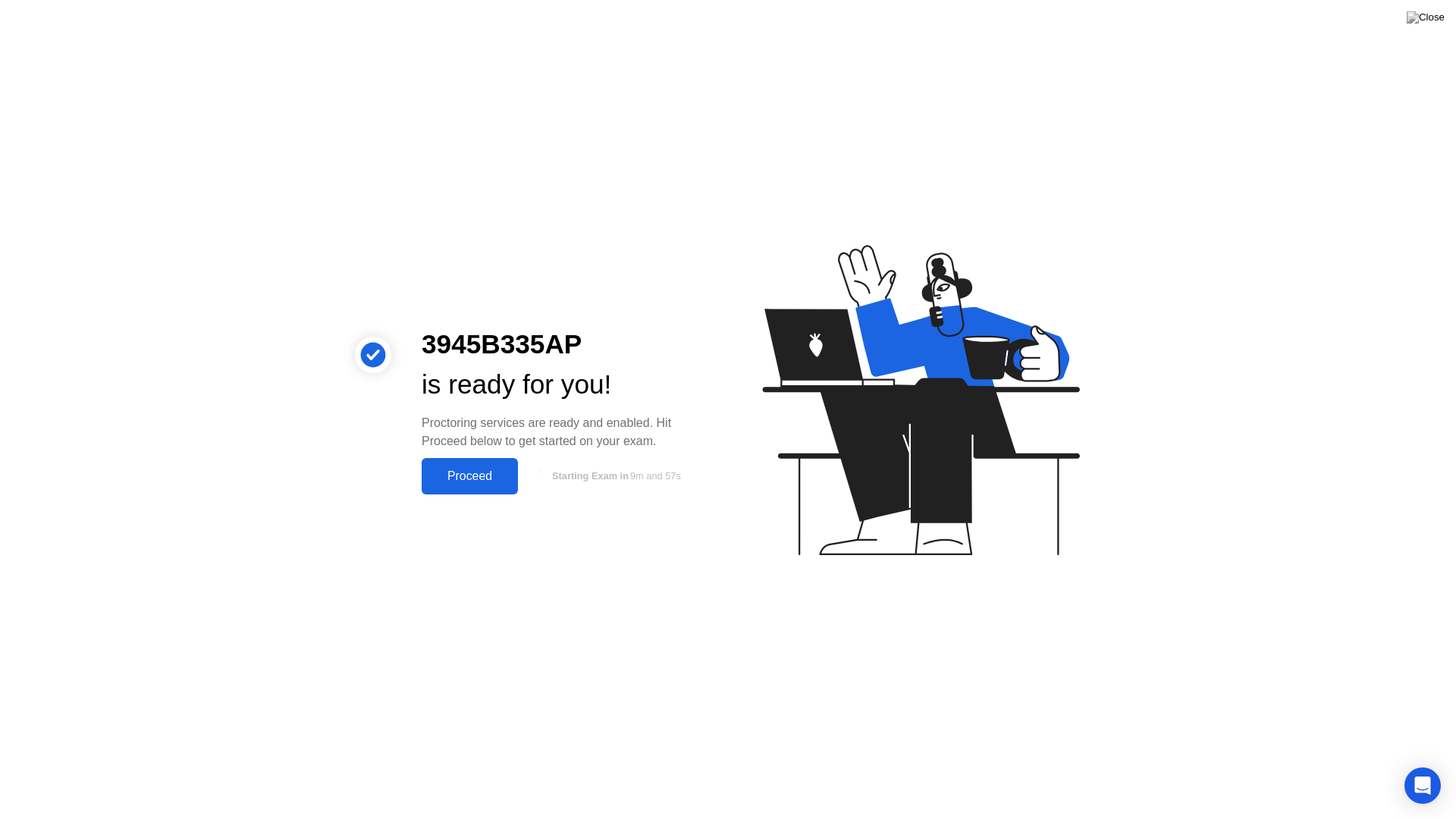
click at [471, 471] on div "Proceed" at bounding box center [470, 476] width 87 height 14
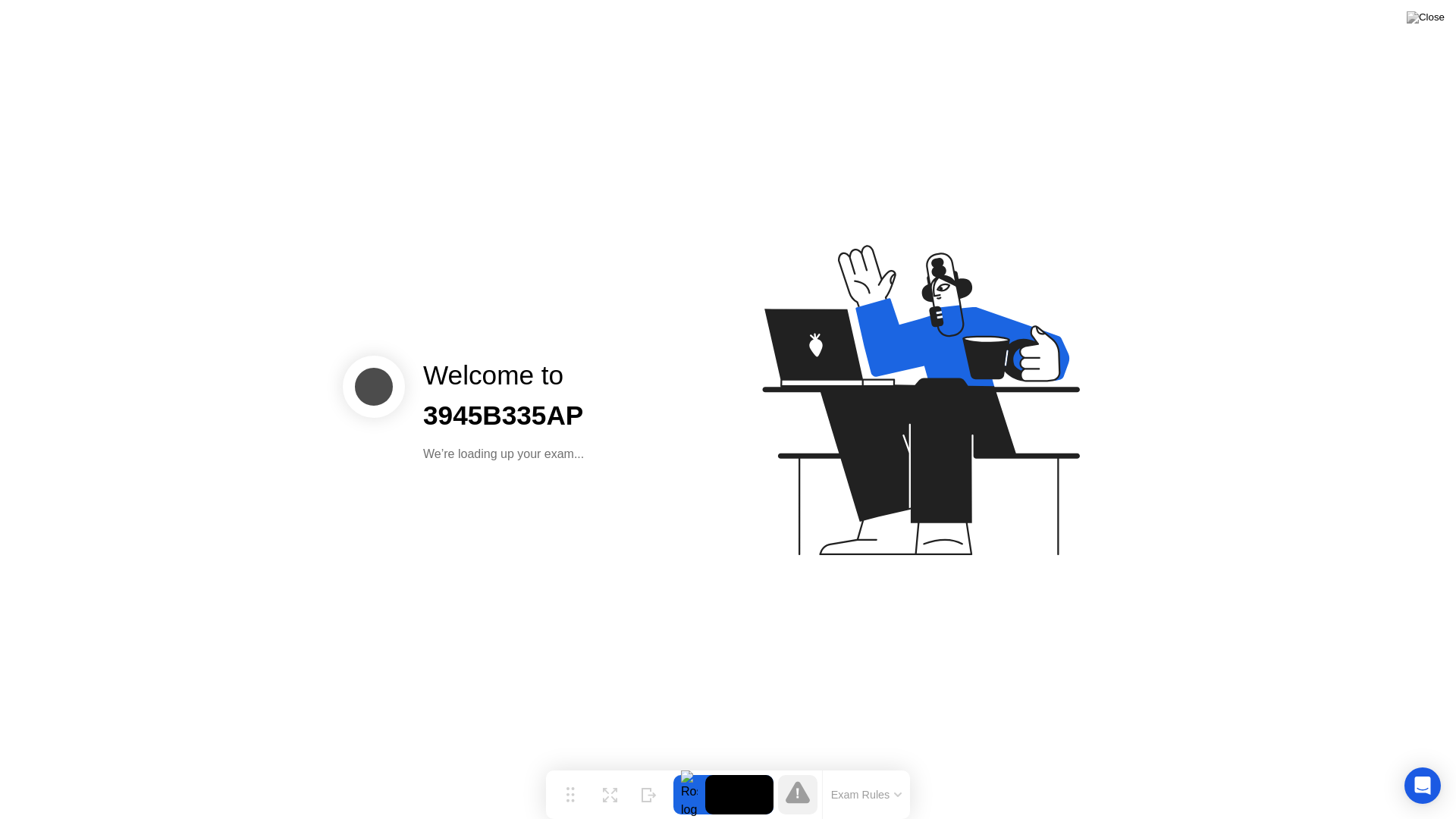
click at [891, 770] on button "Exam Rules" at bounding box center [868, 795] width 81 height 14
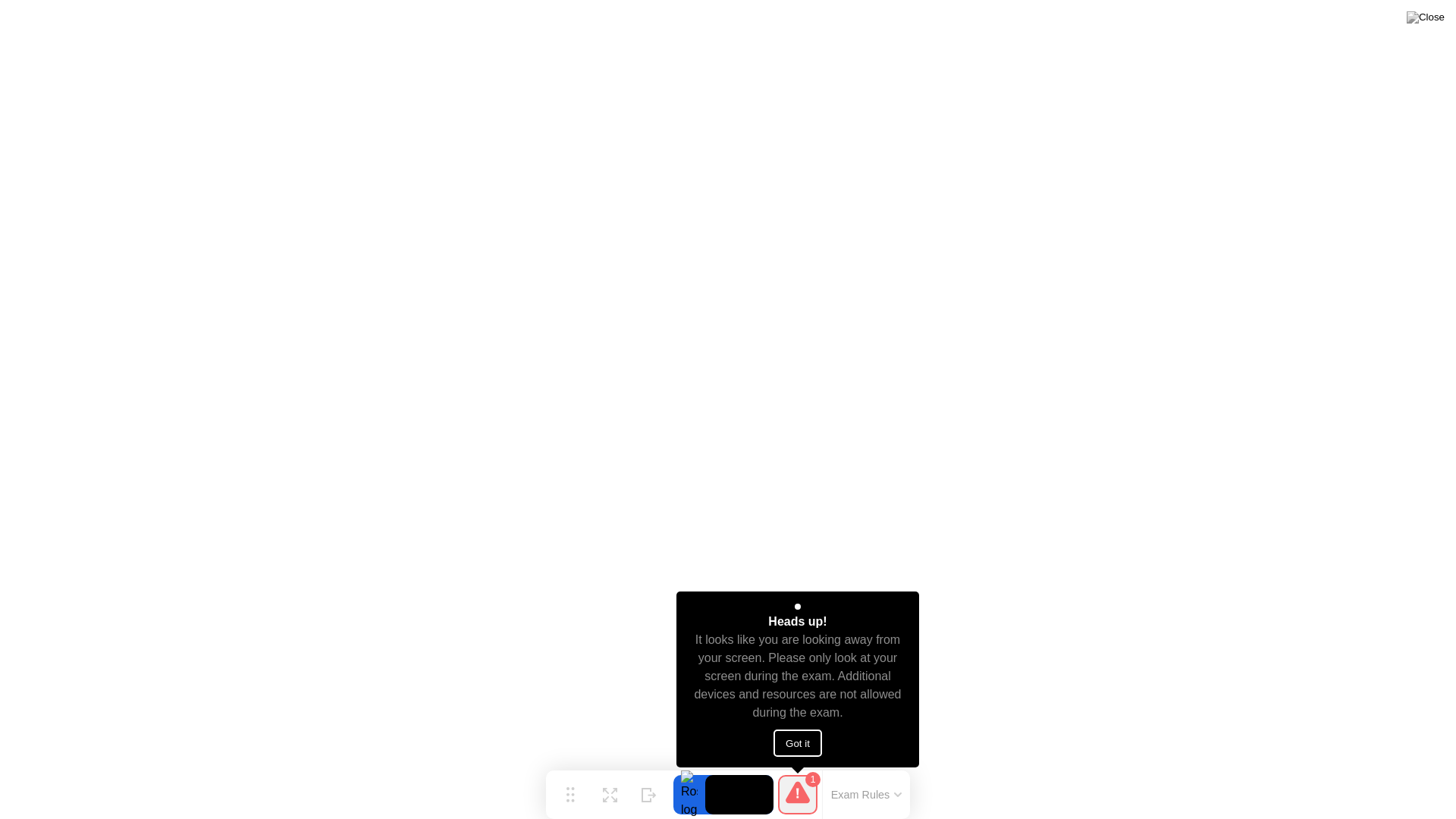
click at [807, 750] on button "Got it" at bounding box center [798, 743] width 49 height 27
